Goal: Transaction & Acquisition: Obtain resource

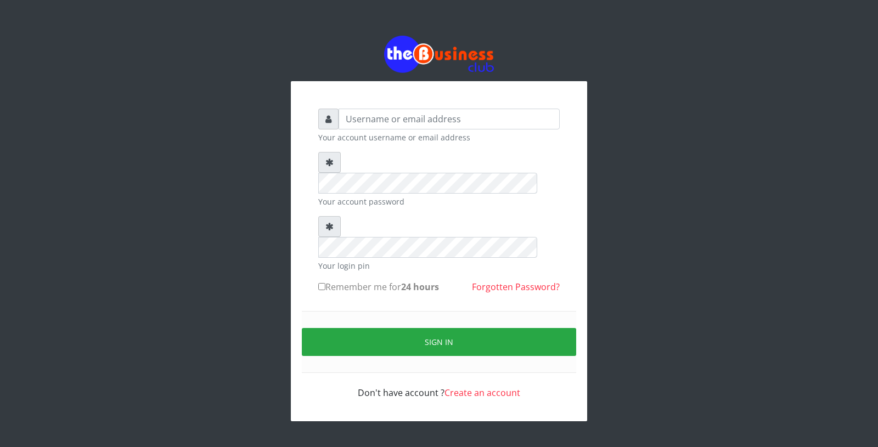
click at [381, 115] on input "text" at bounding box center [448, 119] width 221 height 21
type input "Nokpan"
click at [325, 283] on input "Remember me for 24 hours" at bounding box center [321, 286] width 7 height 7
checkbox input "true"
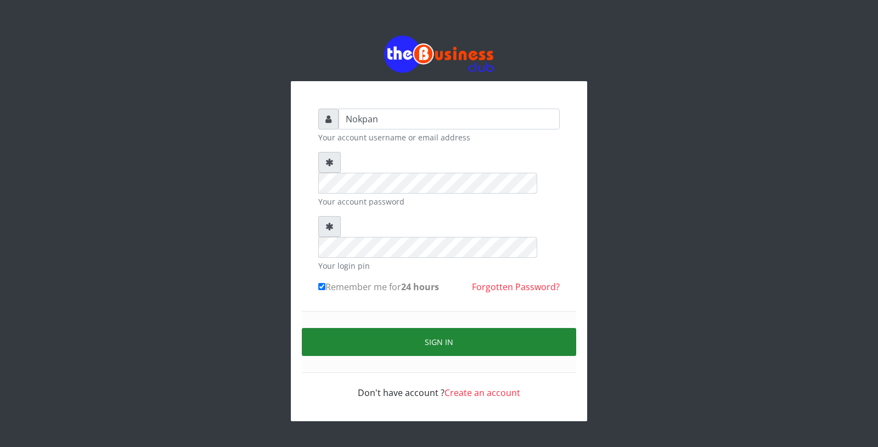
click at [366, 328] on button "Sign in" at bounding box center [439, 342] width 274 height 28
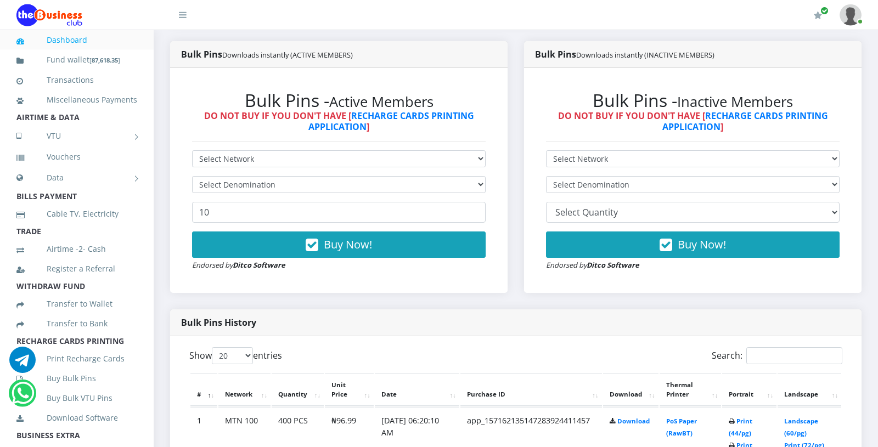
scroll to position [261, 0]
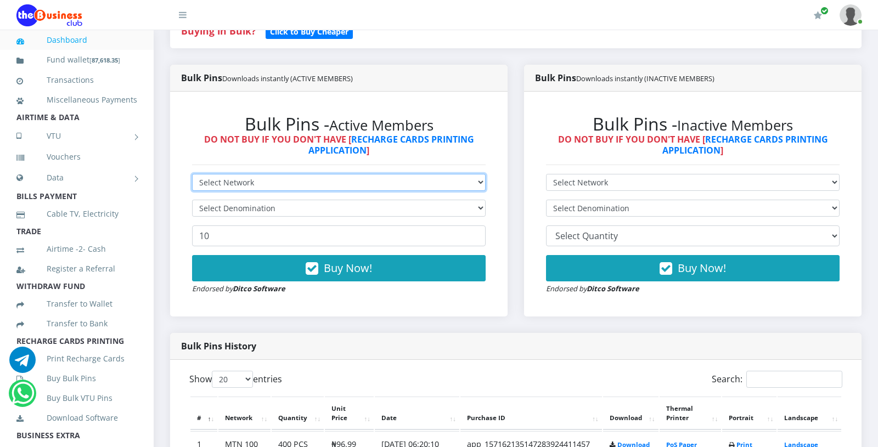
click at [192, 174] on select "Select Network MTN Globacom 9Mobile Airtel" at bounding box center [338, 182] width 293 height 17
select select "MTN"
click option "MTN" at bounding box center [0, 0] width 0 height 0
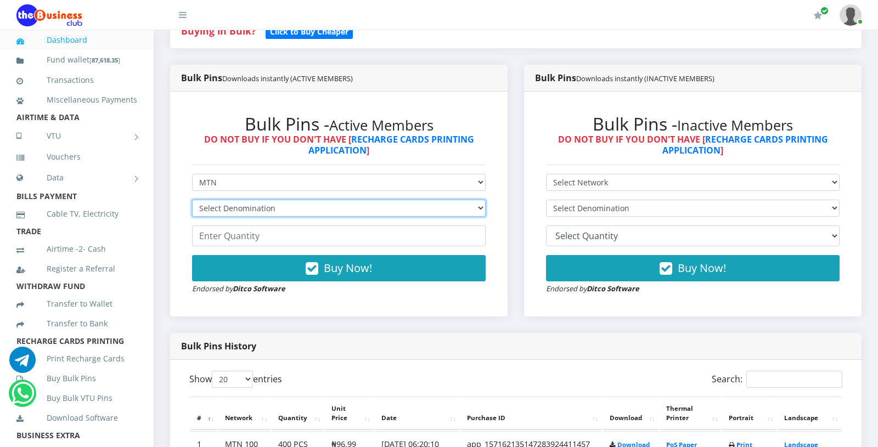
click at [192, 200] on select "Select Denomination MTN NGN100 - ₦96.99 MTN NGN200 - ₦193.98 MTN NGN400 - ₦387.…" at bounding box center [338, 208] width 293 height 17
select select "193.98-200"
click option "MTN NGN200 - ₦193.98" at bounding box center [0, 0] width 0 height 0
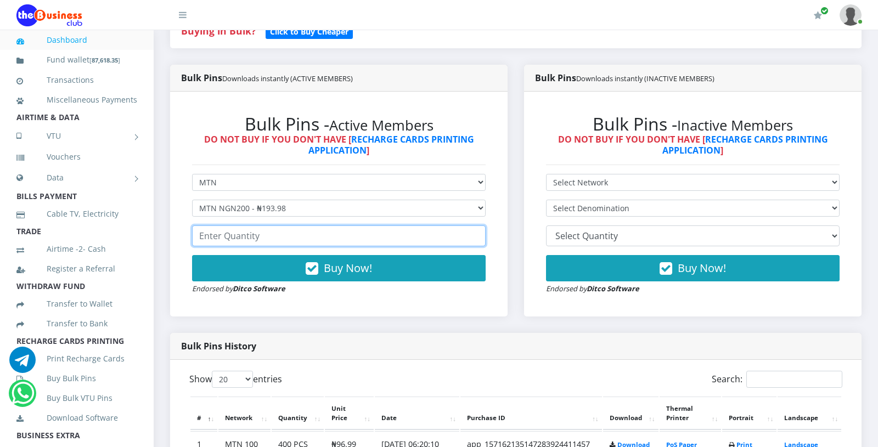
click at [260, 235] on input "number" at bounding box center [338, 235] width 293 height 21
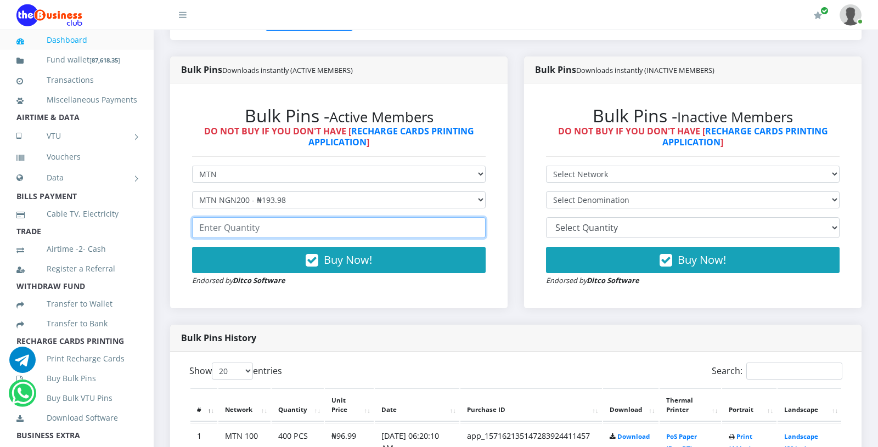
scroll to position [279, 0]
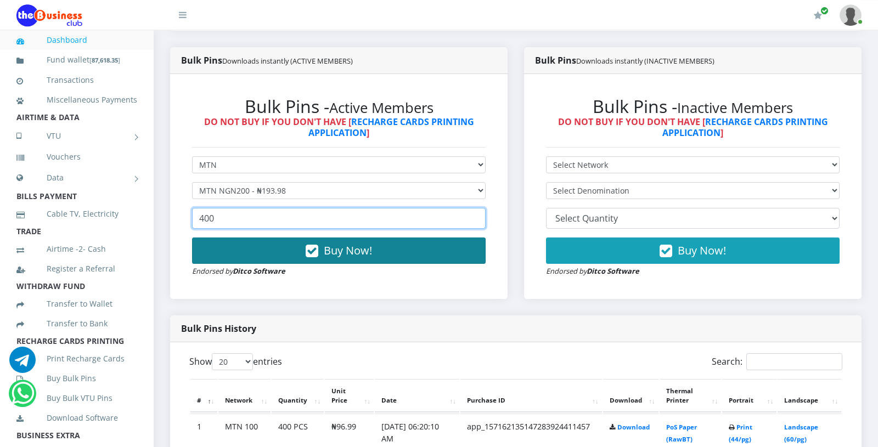
type input "400"
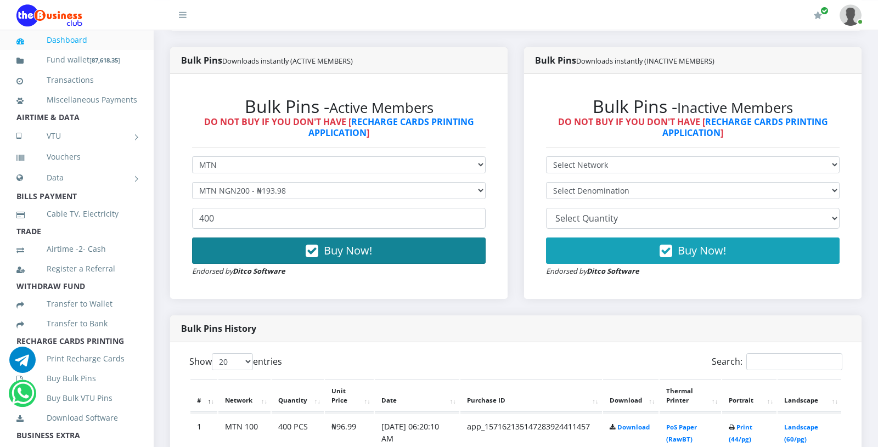
click at [314, 248] on icon "button" at bounding box center [311, 251] width 13 height 11
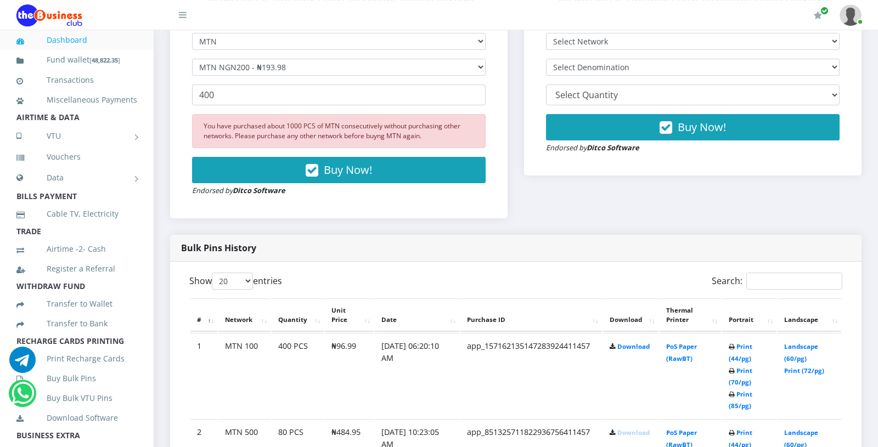
scroll to position [409, 0]
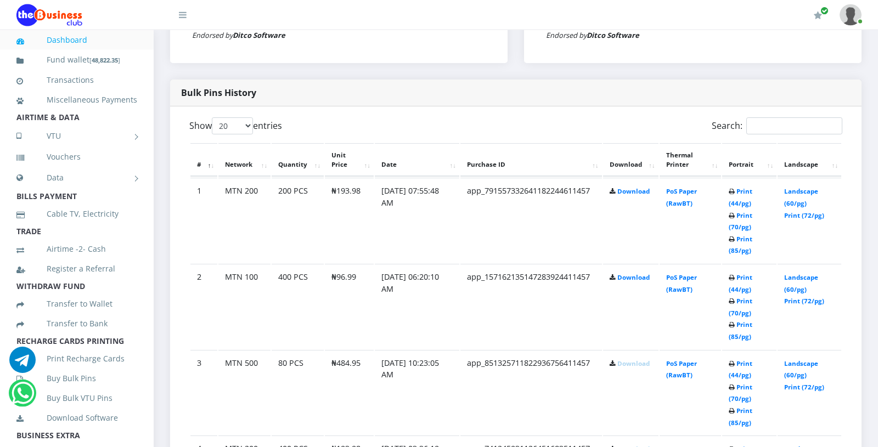
scroll to position [496, 0]
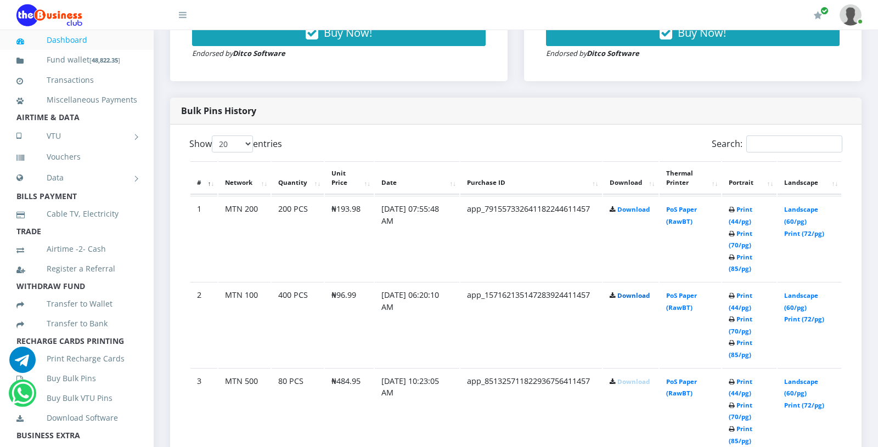
click at [621, 296] on link "Download" at bounding box center [633, 295] width 32 height 8
click at [578, 263] on td "app_791557332641182244611457" at bounding box center [531, 238] width 142 height 85
click at [633, 208] on link "Download" at bounding box center [633, 209] width 32 height 8
click at [609, 230] on td "Download" at bounding box center [630, 238] width 55 height 85
